Goal: Transaction & Acquisition: Download file/media

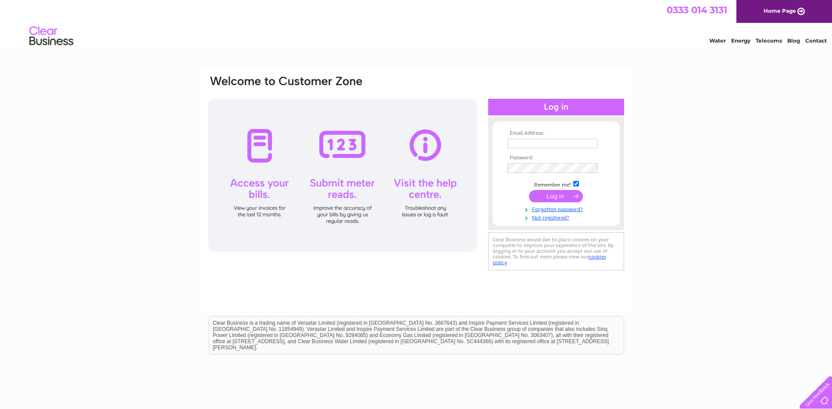
type input "[PERSON_NAME][EMAIL_ADDRESS][PERSON_NAME][DOMAIN_NAME]"
click at [555, 197] on input "submit" at bounding box center [556, 196] width 54 height 12
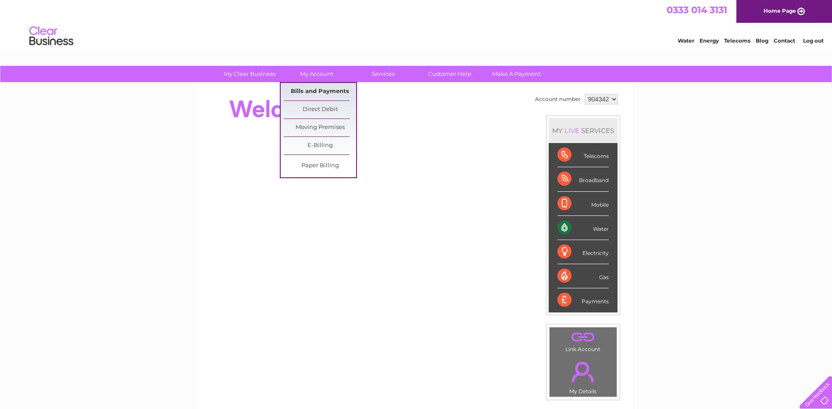
click at [322, 92] on link "Bills and Payments" at bounding box center [320, 92] width 72 height 18
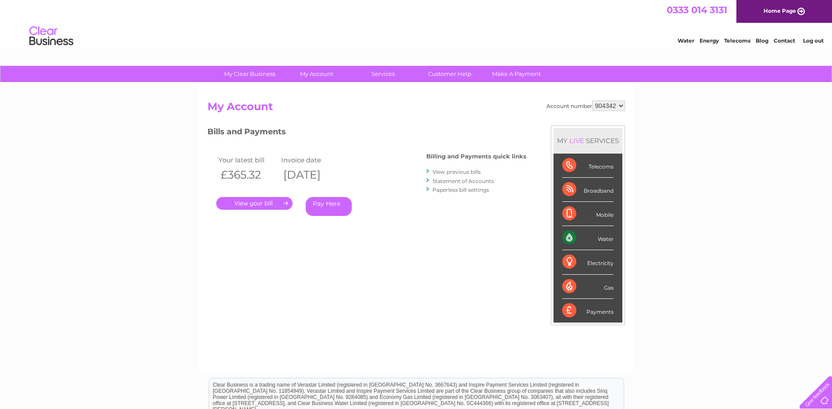
click at [264, 199] on link "." at bounding box center [254, 203] width 76 height 13
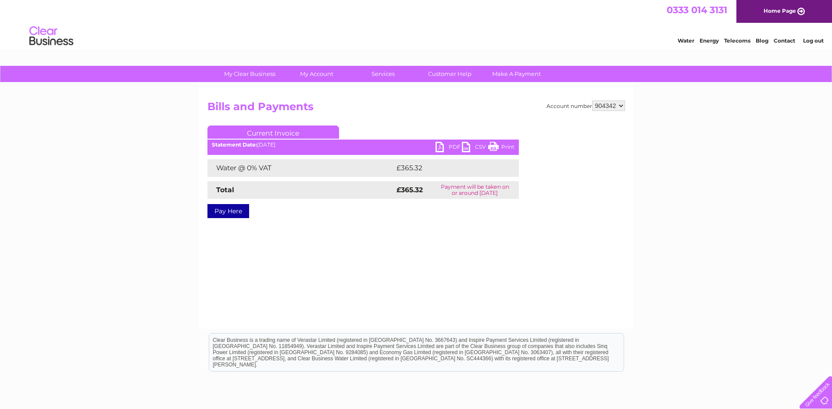
click at [441, 146] on link "PDF" at bounding box center [448, 148] width 26 height 13
